Goal: Transaction & Acquisition: Download file/media

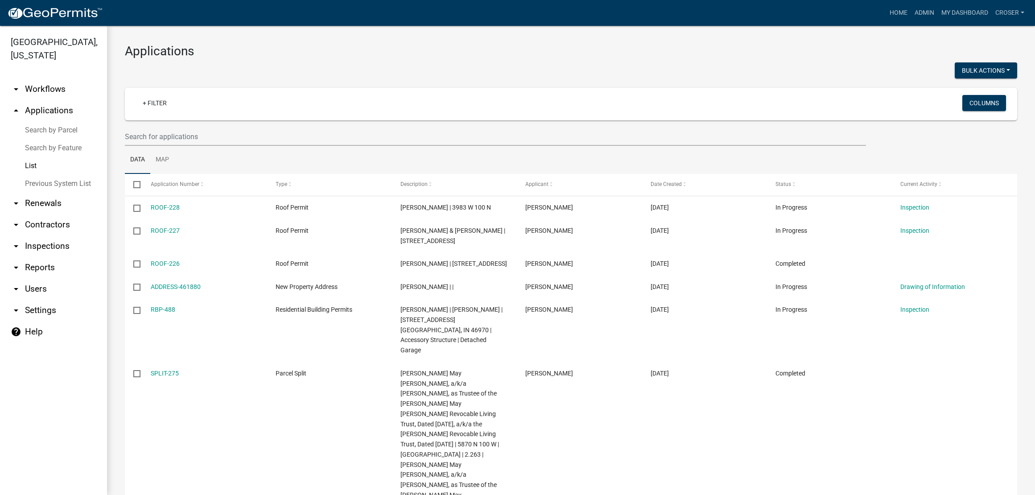
select select "3: 100"
click at [78, 235] on link "arrow_drop_down Contractors" at bounding box center [53, 224] width 107 height 21
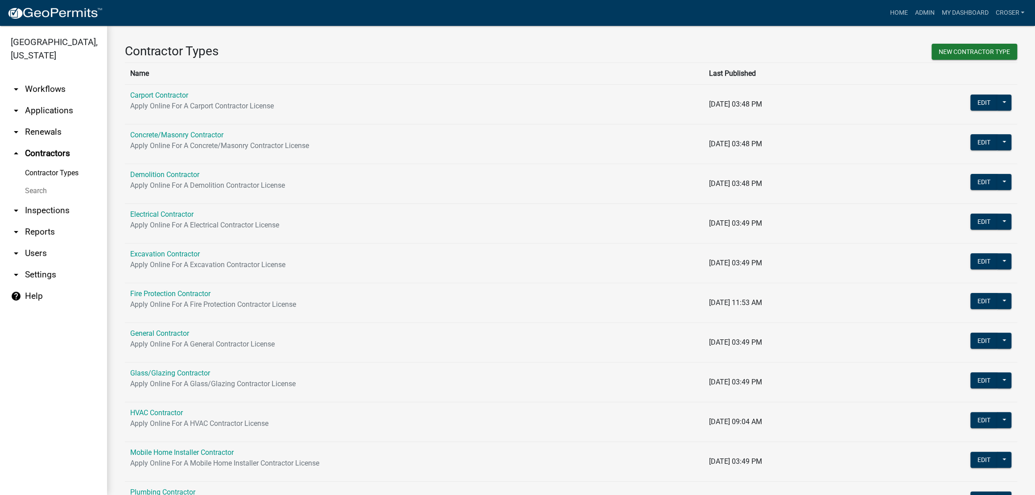
click at [45, 243] on link "arrow_drop_down Reports" at bounding box center [53, 231] width 107 height 21
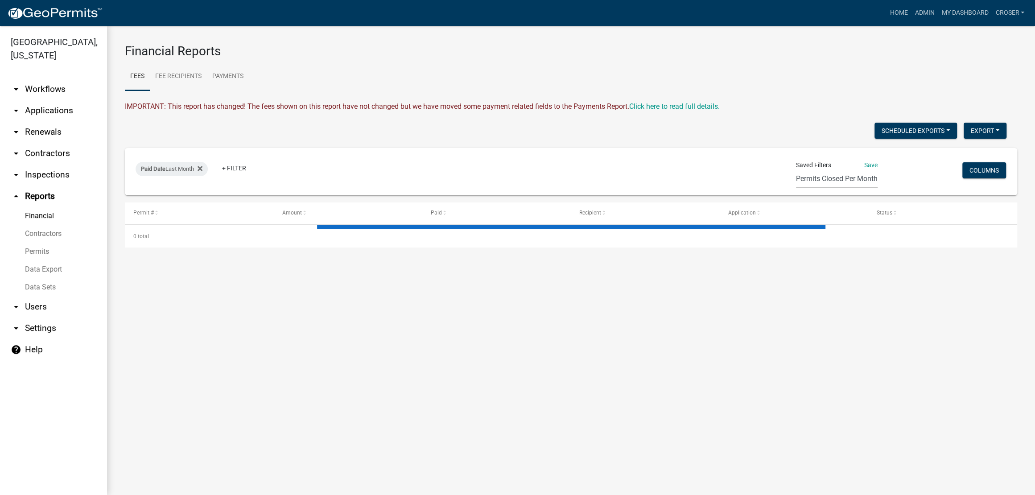
click at [47, 278] on link "Data Export" at bounding box center [53, 269] width 107 height 18
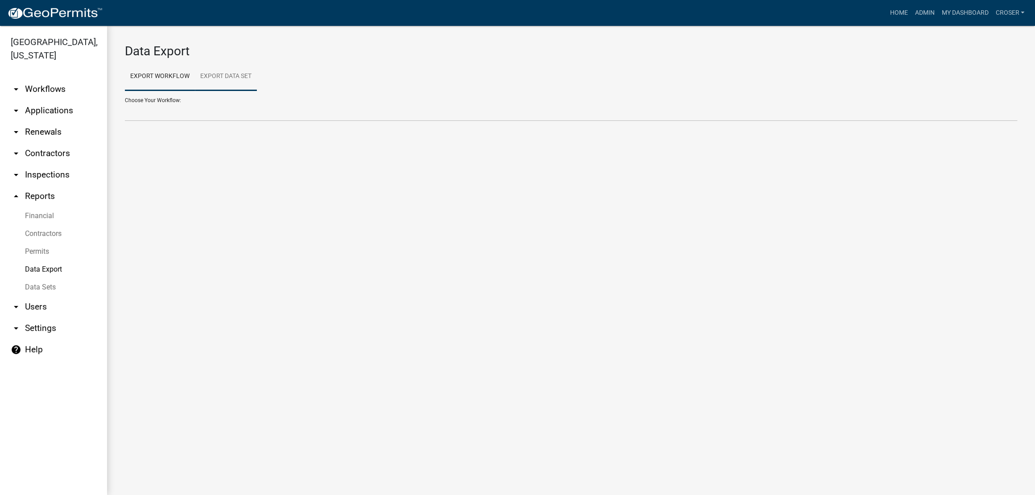
click at [257, 71] on link "Export Data Set" at bounding box center [226, 76] width 62 height 29
click at [246, 142] on div "Data Export Export Workflow Export Data Set Choose Your Workflow: Choose Your D…" at bounding box center [571, 86] width 928 height 121
click at [248, 121] on select "Active Contractors List Census Bureau Data Certificate of Occupancies/Completio…" at bounding box center [571, 112] width 892 height 18
select select "1: 3e6e9283-d2c5-49df-bd05-660387007ff9"
click at [125, 118] on select "Active Contractors List Census Bureau Data Certificate of Occupancies/Completio…" at bounding box center [571, 112] width 892 height 18
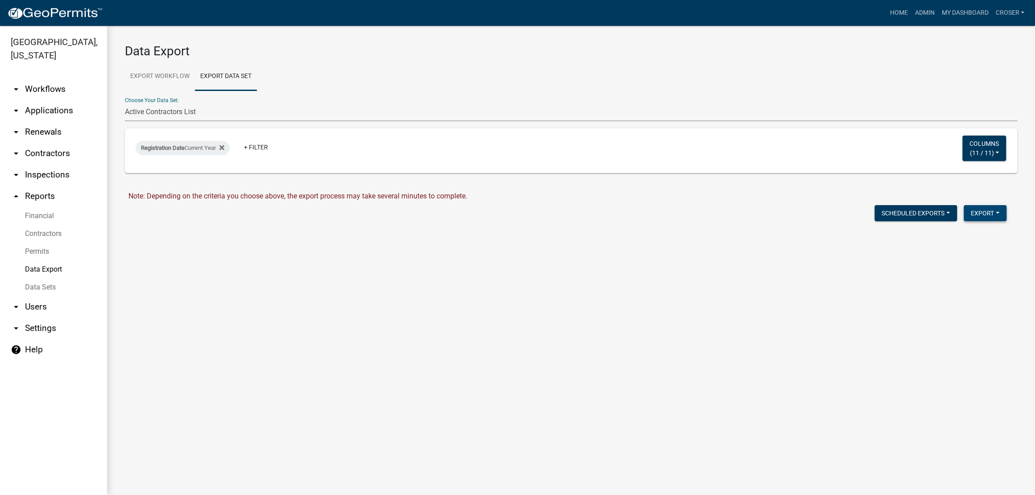
click at [993, 221] on button "Export" at bounding box center [985, 213] width 43 height 16
click at [936, 251] on button "Excel Format (.xlsx)" at bounding box center [964, 240] width 83 height 21
click at [243, 236] on link "Download Active Contractors List.xlsx" at bounding box center [187, 232] width 119 height 8
